Goal: Task Accomplishment & Management: Use online tool/utility

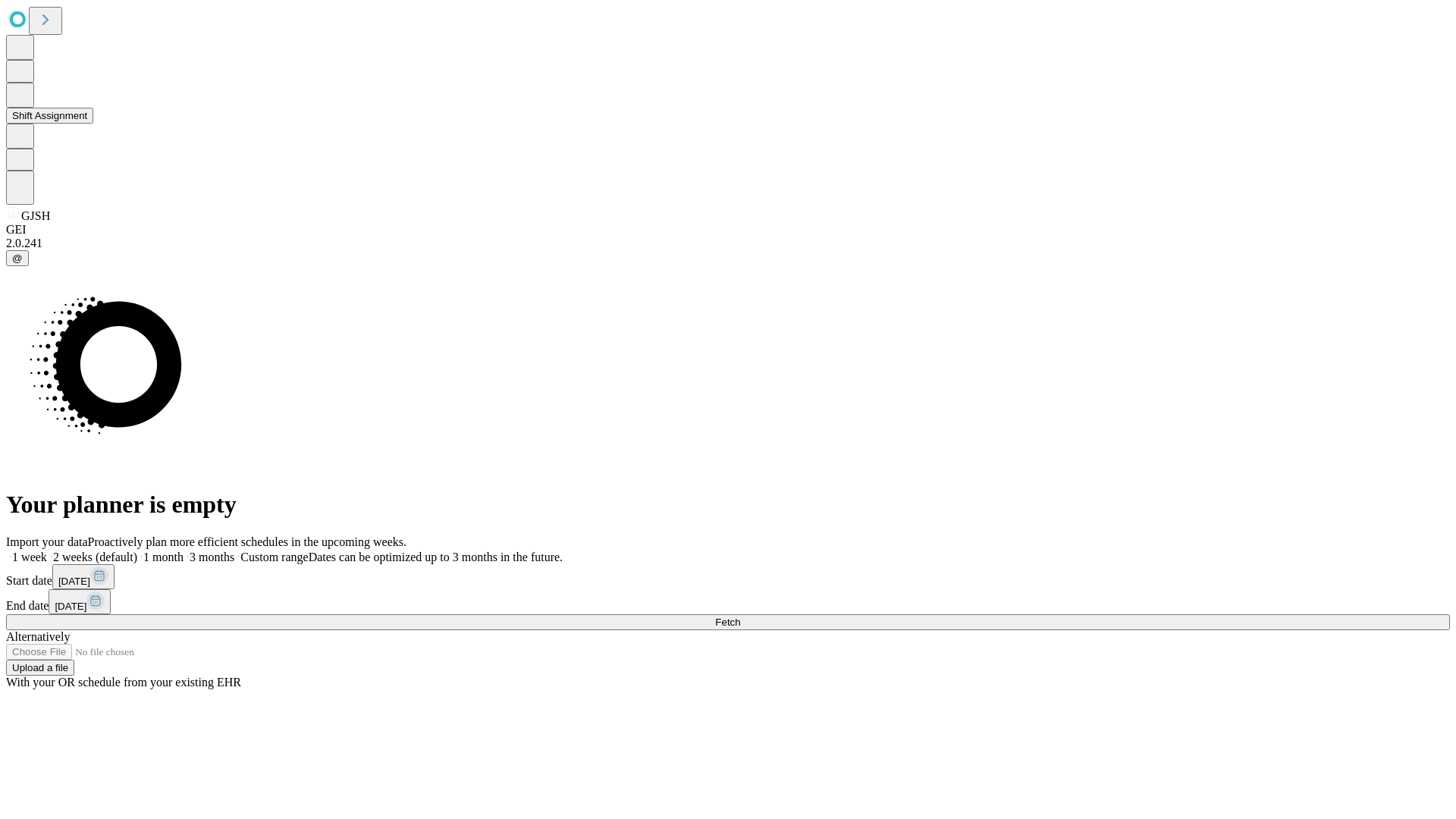
click at [93, 124] on button "Shift Assignment" at bounding box center [49, 115] width 87 height 16
